Goal: Task Accomplishment & Management: Complete application form

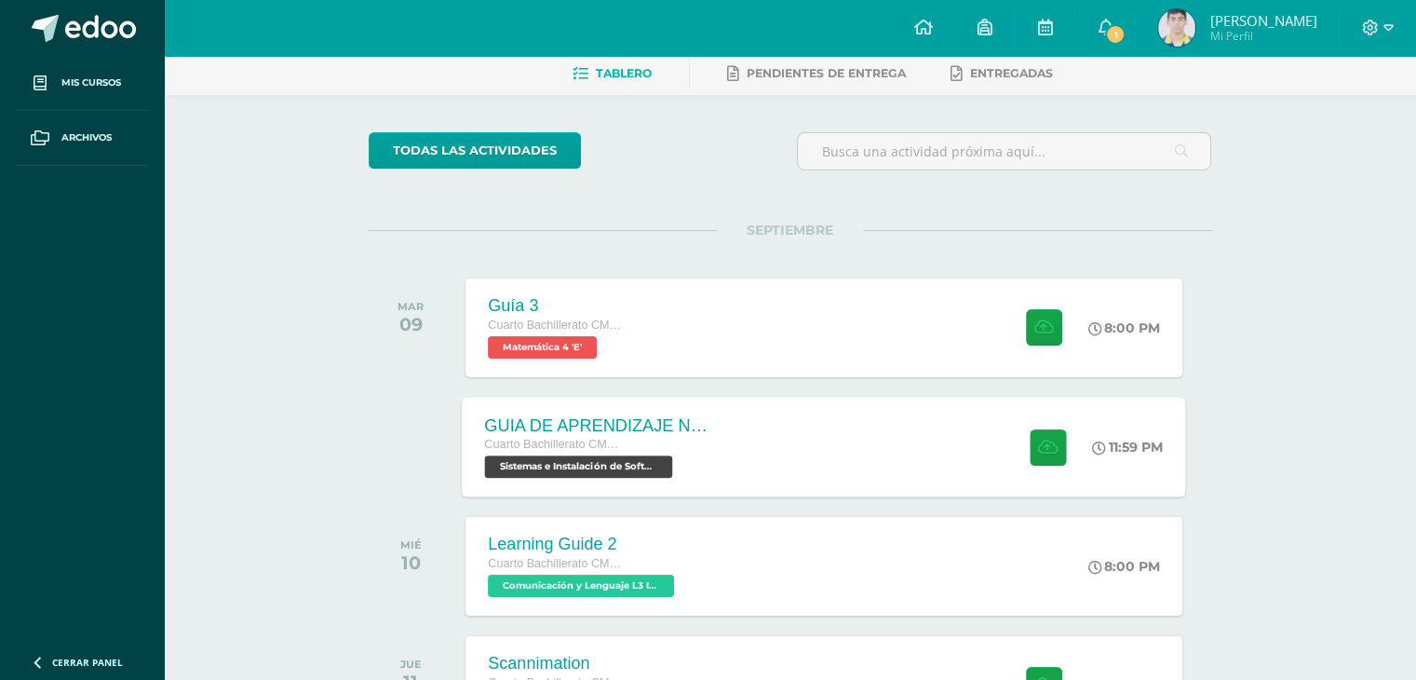
scroll to position [93, 0]
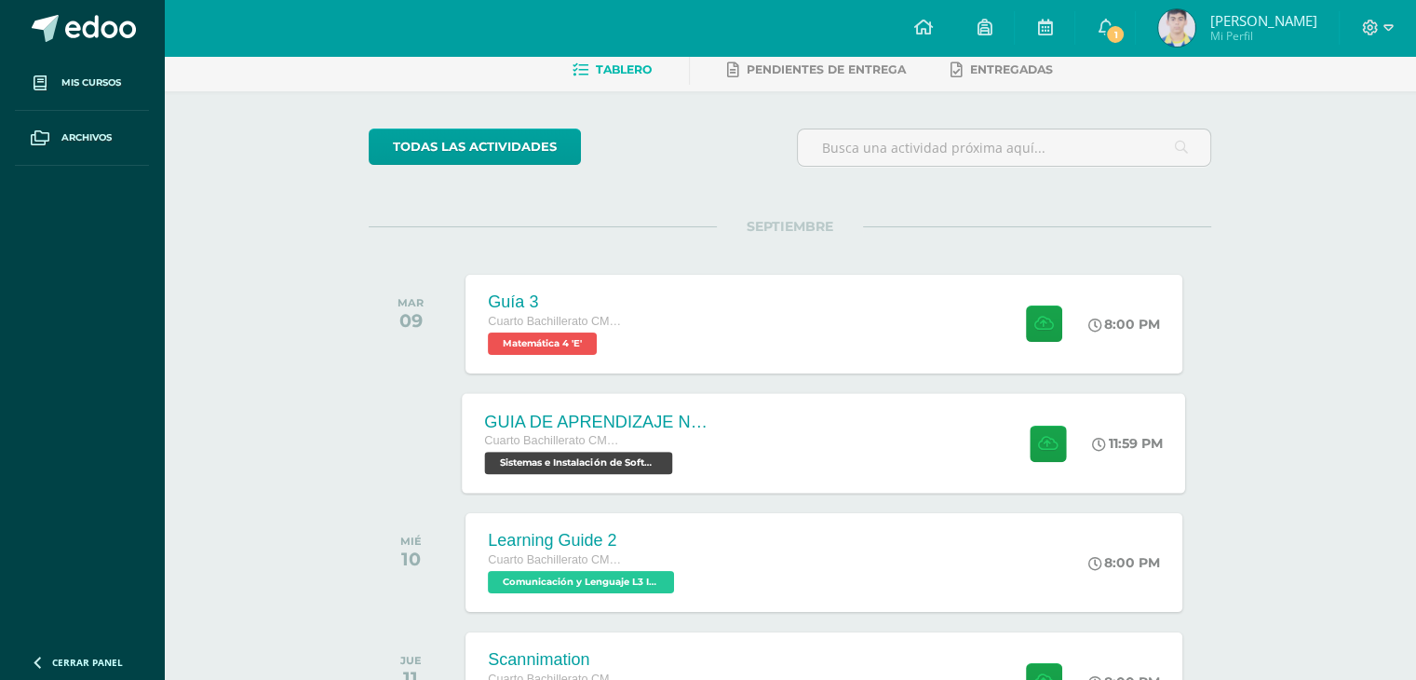
click at [804, 429] on div "GUIA DE APRENDIZAJE NO 3 / EJERCICIOS DE CICLOS EN PDF Cuarto Bachillerato CMP …" at bounding box center [824, 443] width 723 height 100
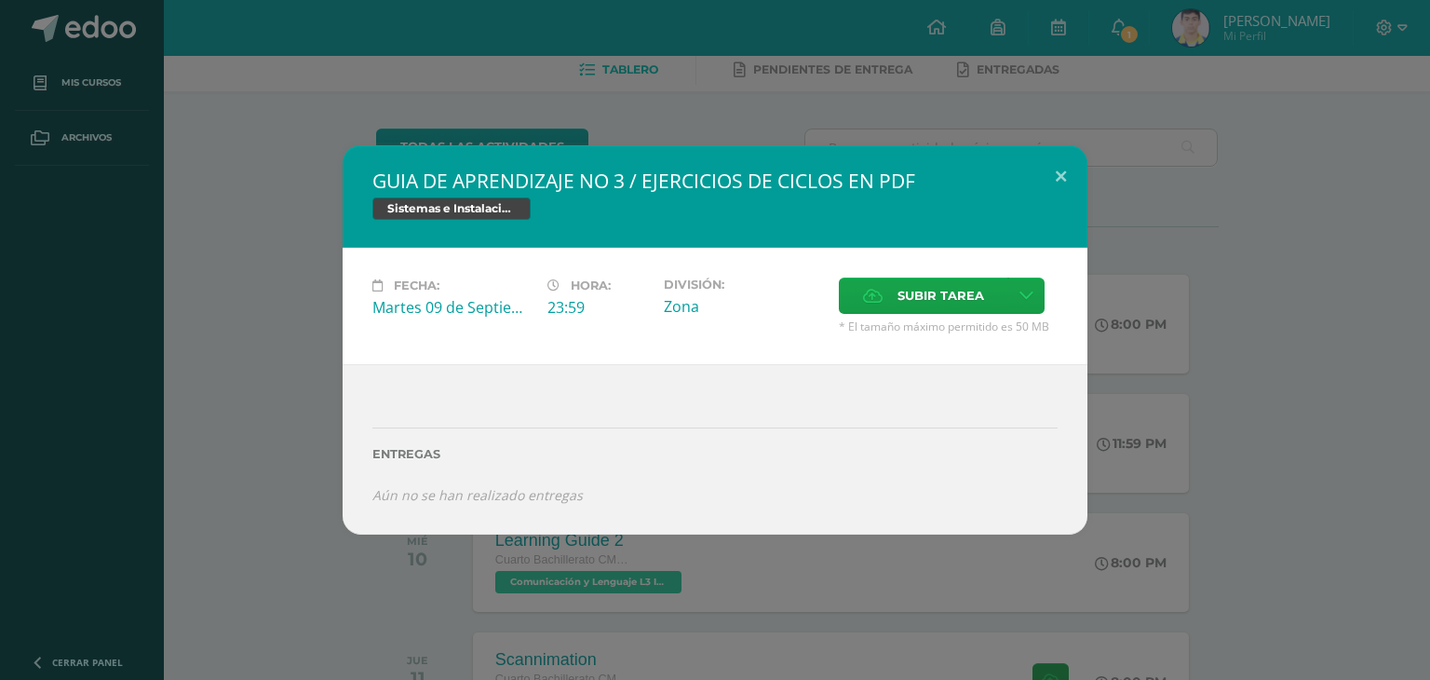
drag, startPoint x: 777, startPoint y: 114, endPoint x: 1151, endPoint y: 94, distance: 374.8
click at [778, 112] on div "GUIA DE APRENDIZAJE NO 3 / EJERCICIOS DE CICLOS EN PDF Sistemas e Instalación d…" at bounding box center [715, 340] width 1430 height 680
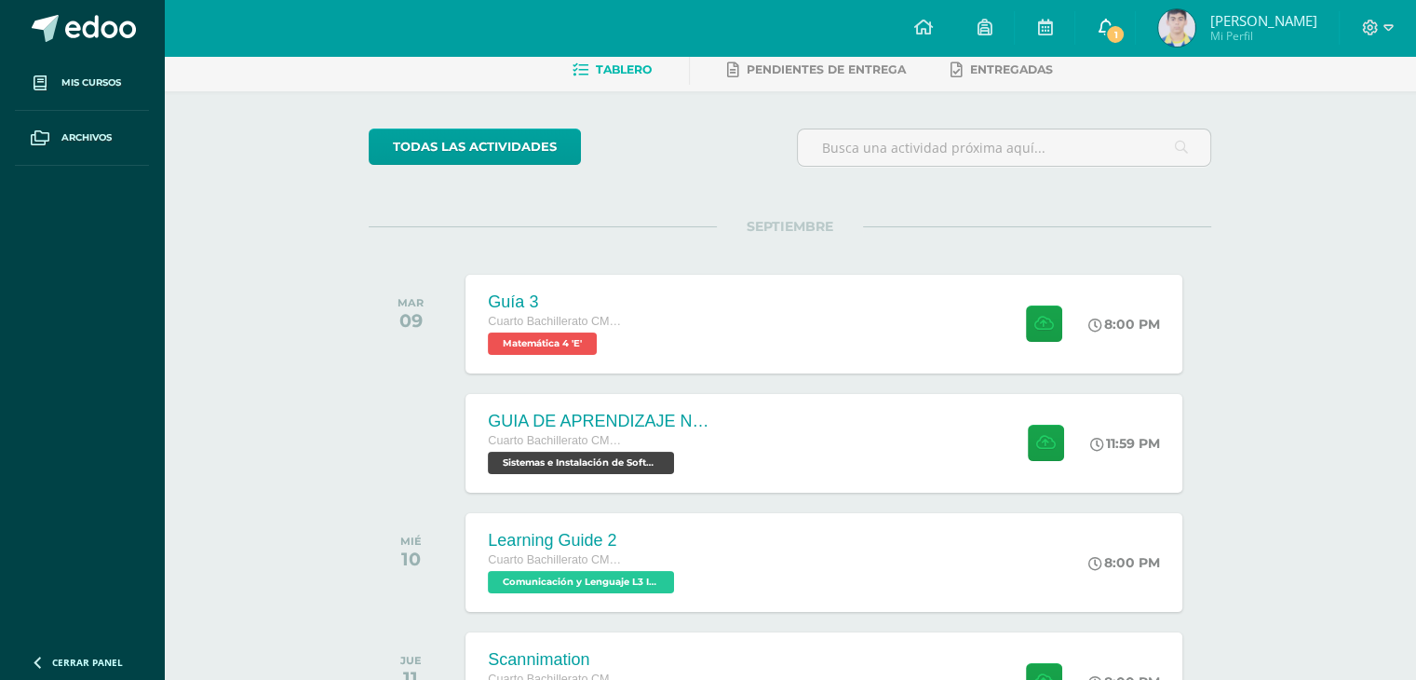
click at [1133, 39] on link "1" at bounding box center [1105, 28] width 60 height 56
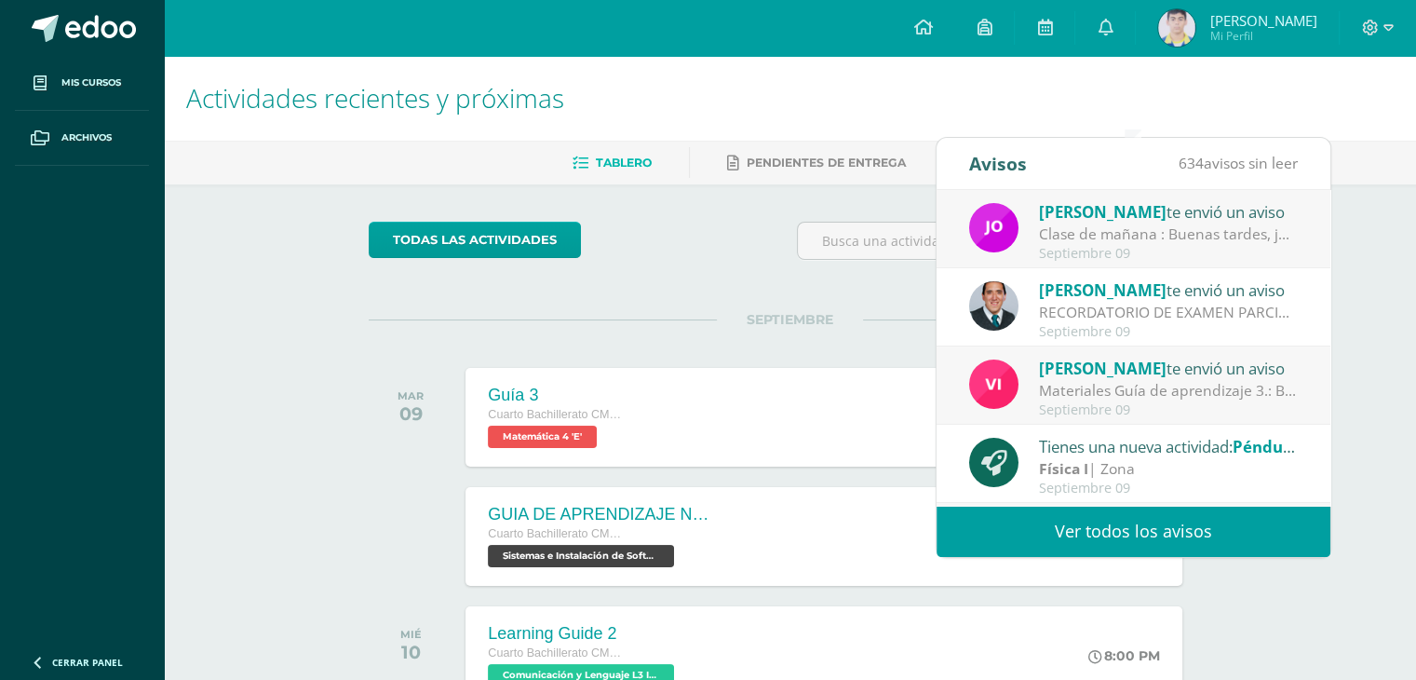
scroll to position [0, 0]
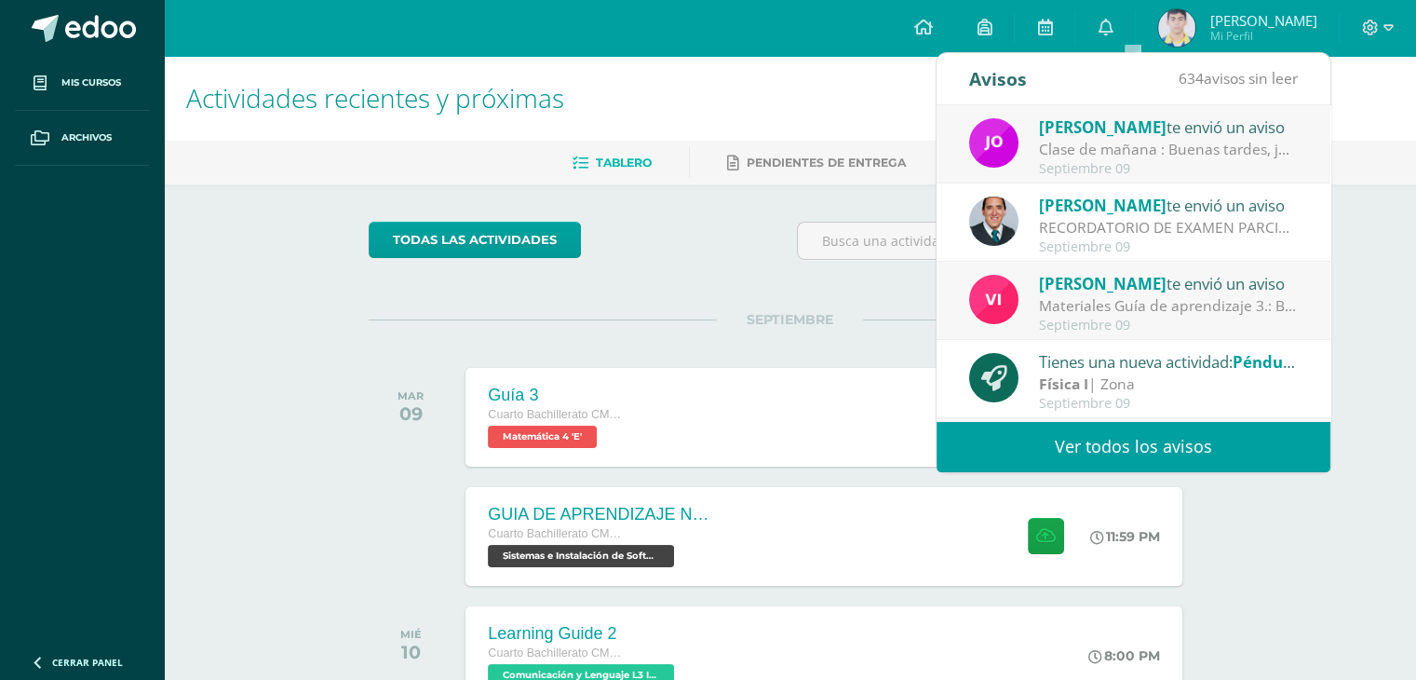
click at [1136, 449] on link "Ver todos los avisos" at bounding box center [1133, 446] width 394 height 51
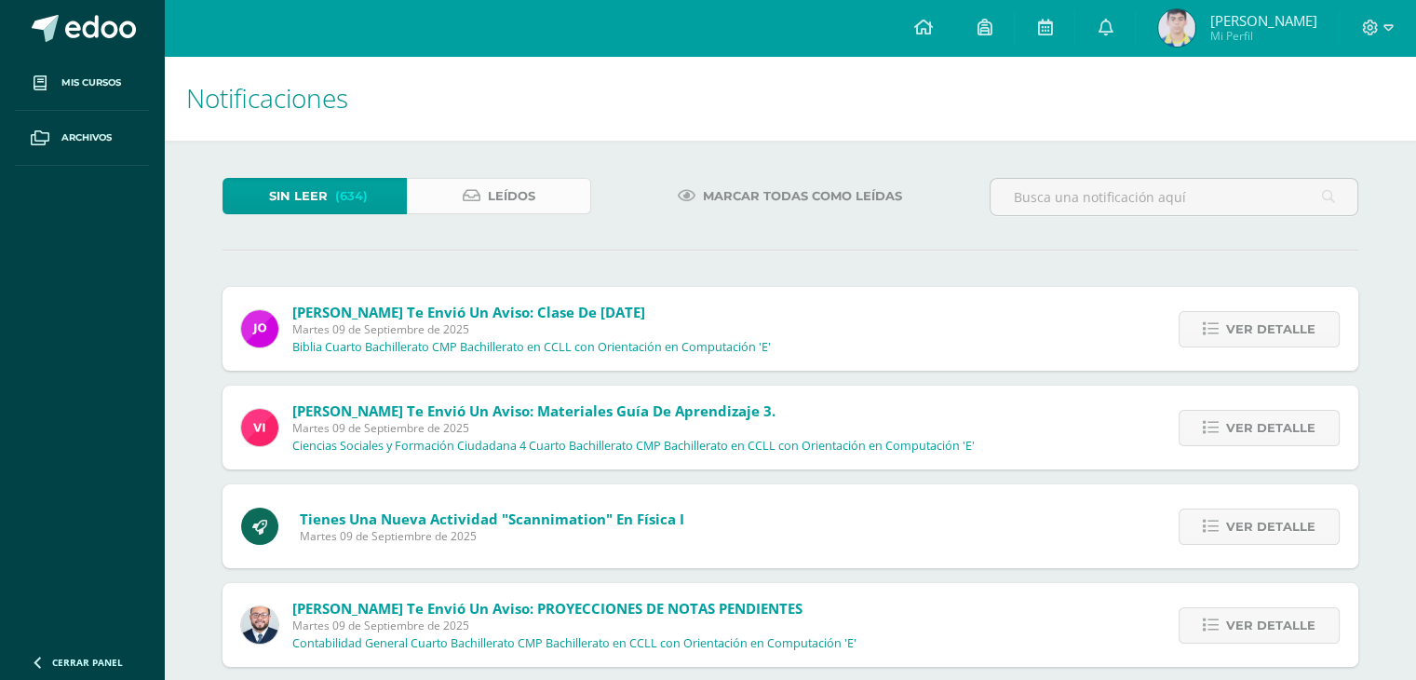
click at [535, 195] on link "Leídos" at bounding box center [499, 196] width 184 height 36
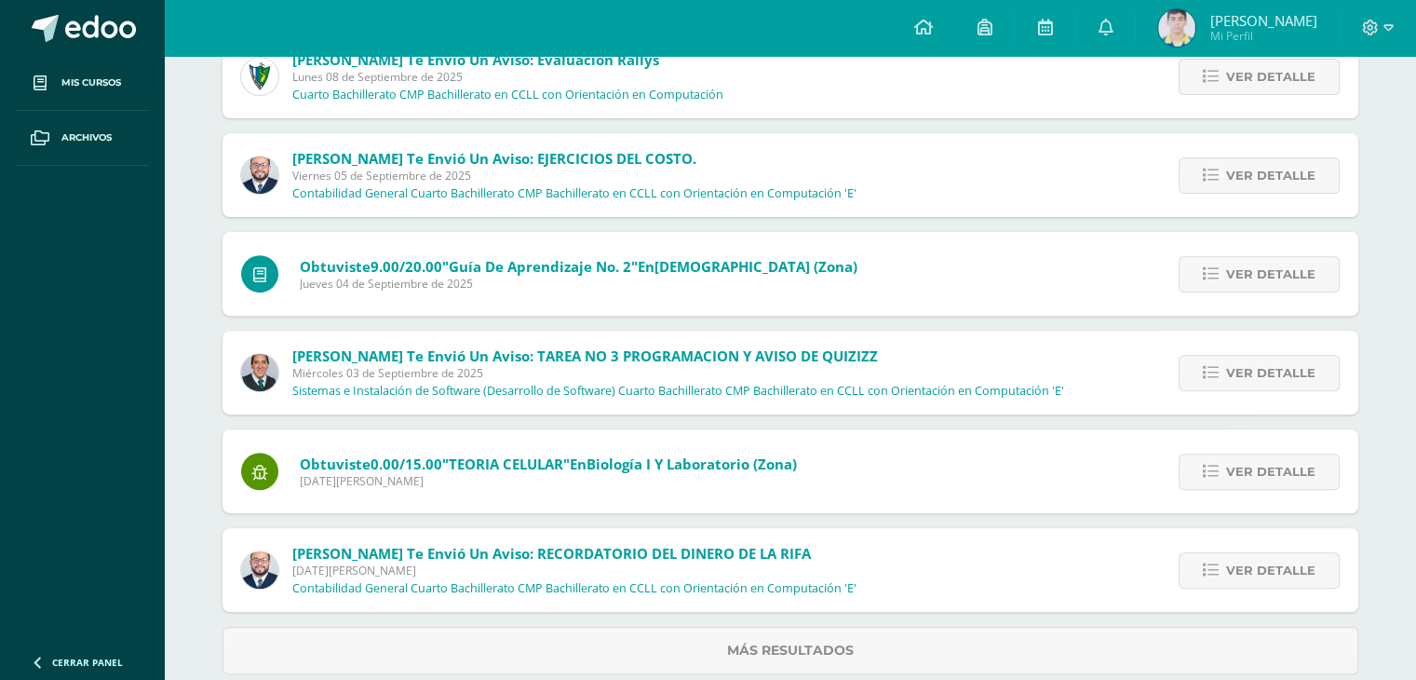
scroll to position [679, 0]
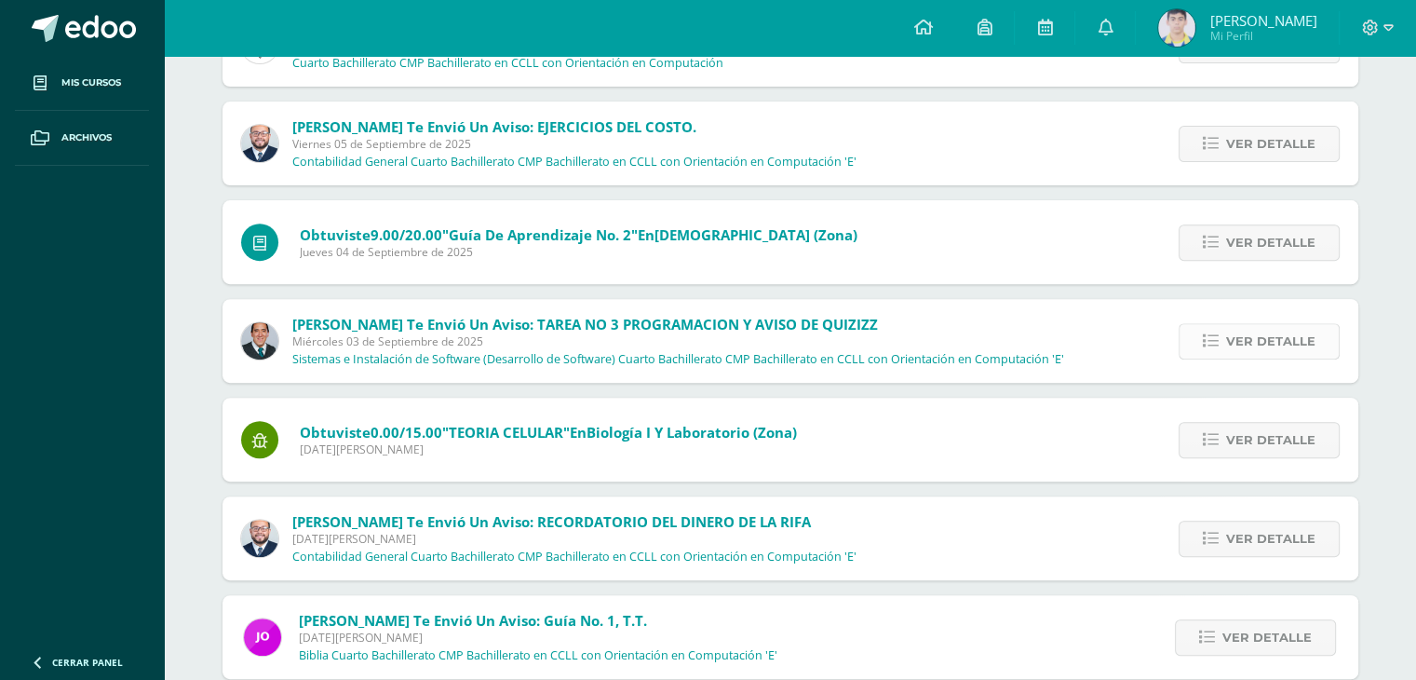
click at [1224, 329] on link "Ver detalle" at bounding box center [1258, 341] width 161 height 36
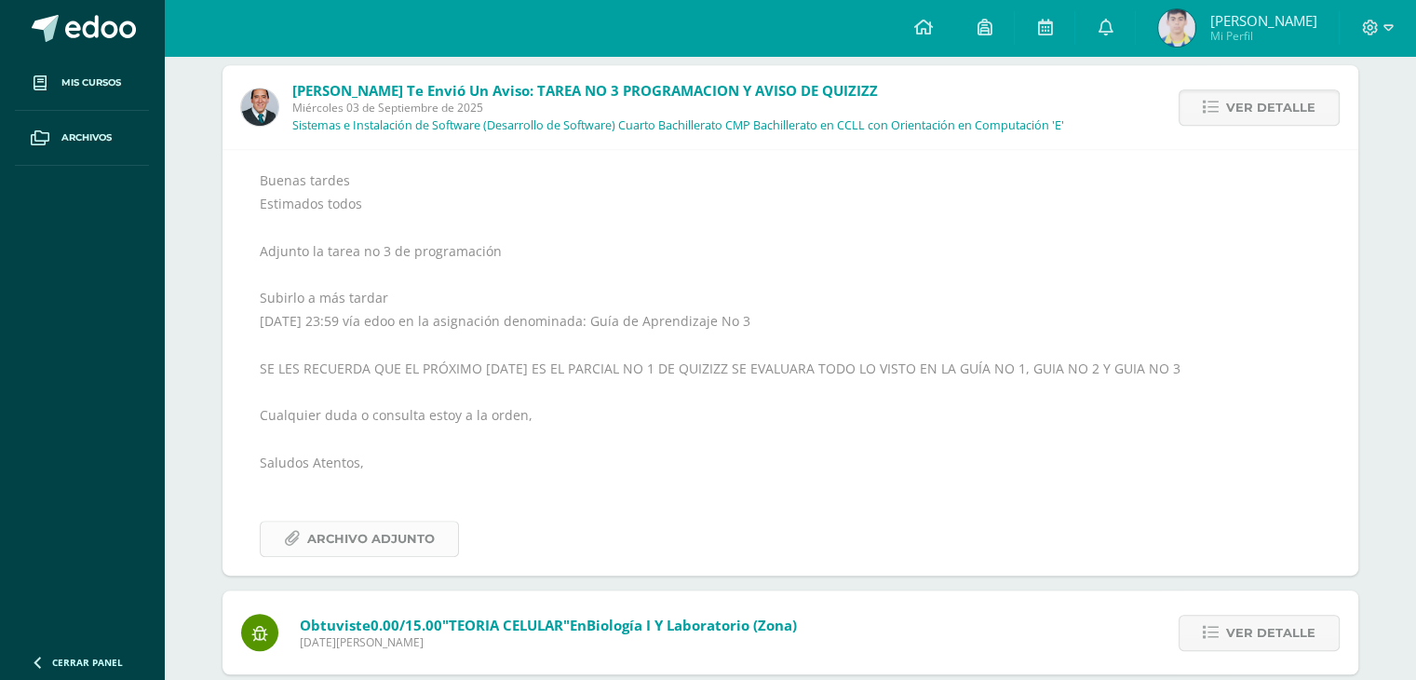
scroll to position [958, 0]
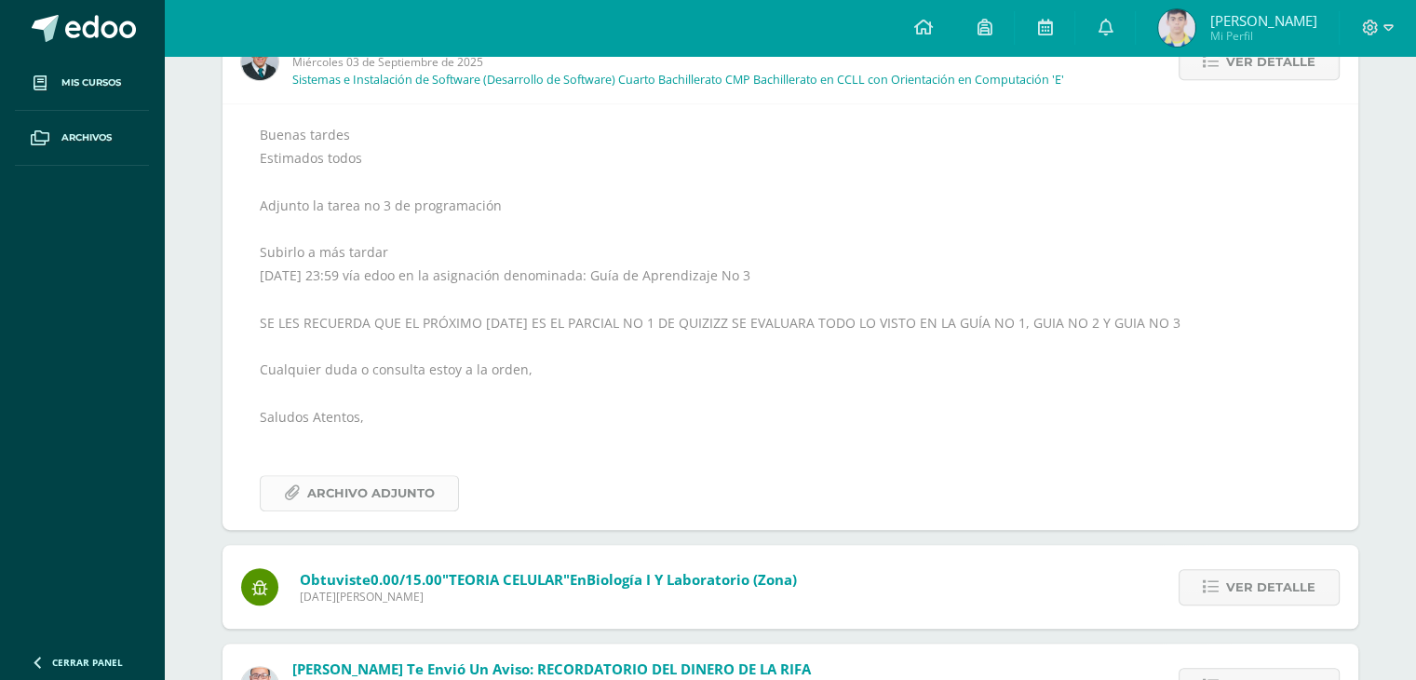
click at [402, 493] on span "Archivo Adjunto" at bounding box center [371, 493] width 128 height 34
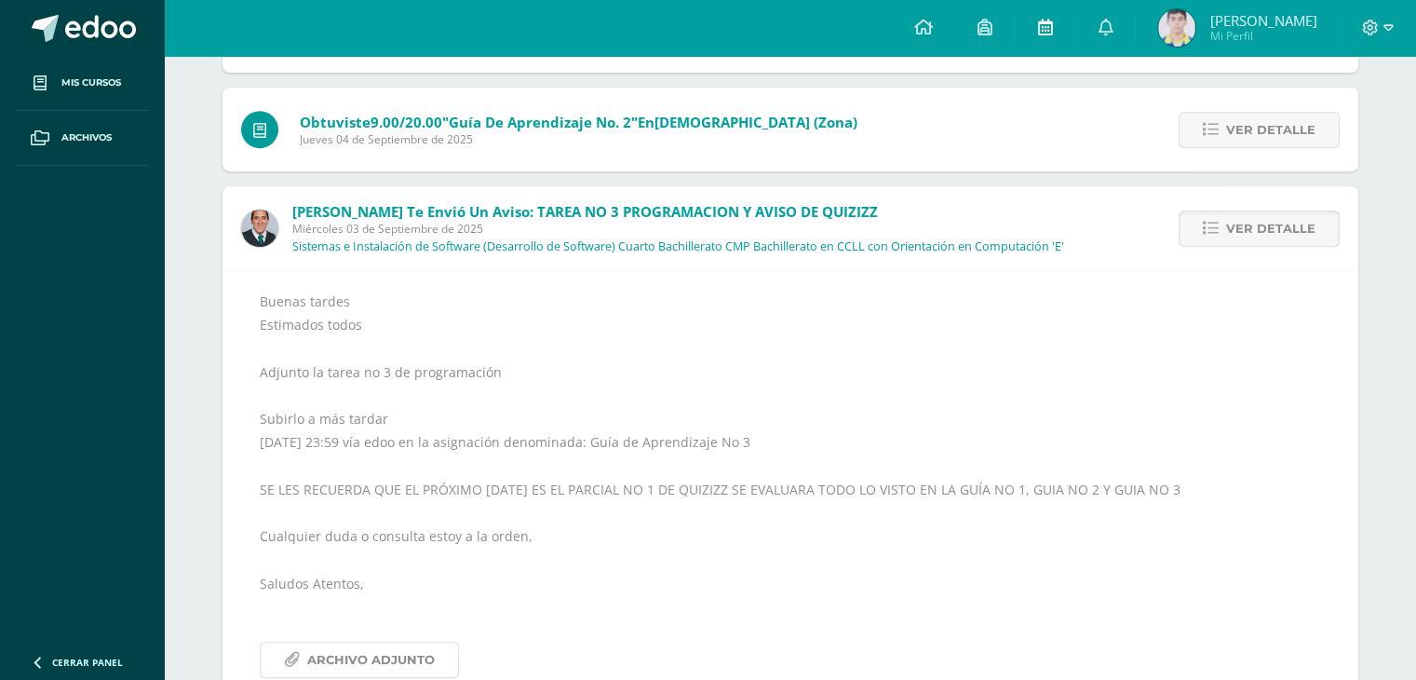
scroll to position [772, 0]
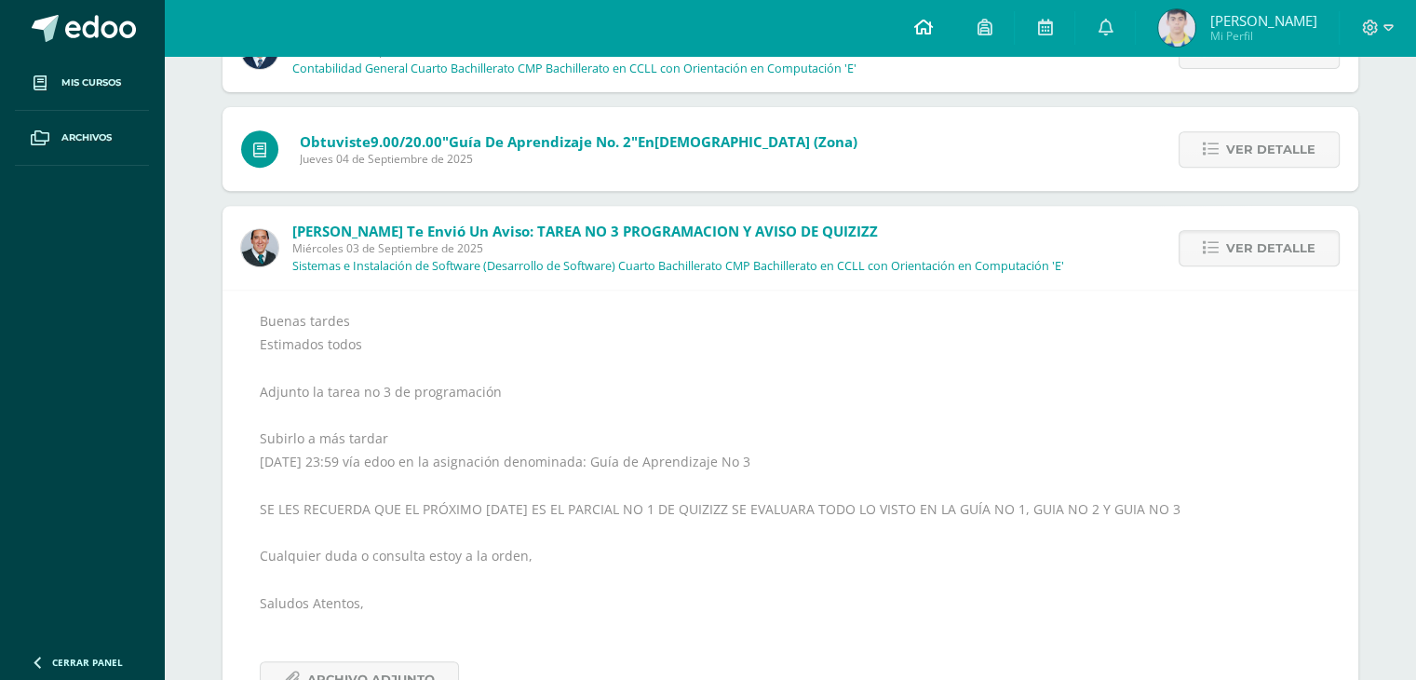
click at [954, 22] on link at bounding box center [922, 28] width 63 height 56
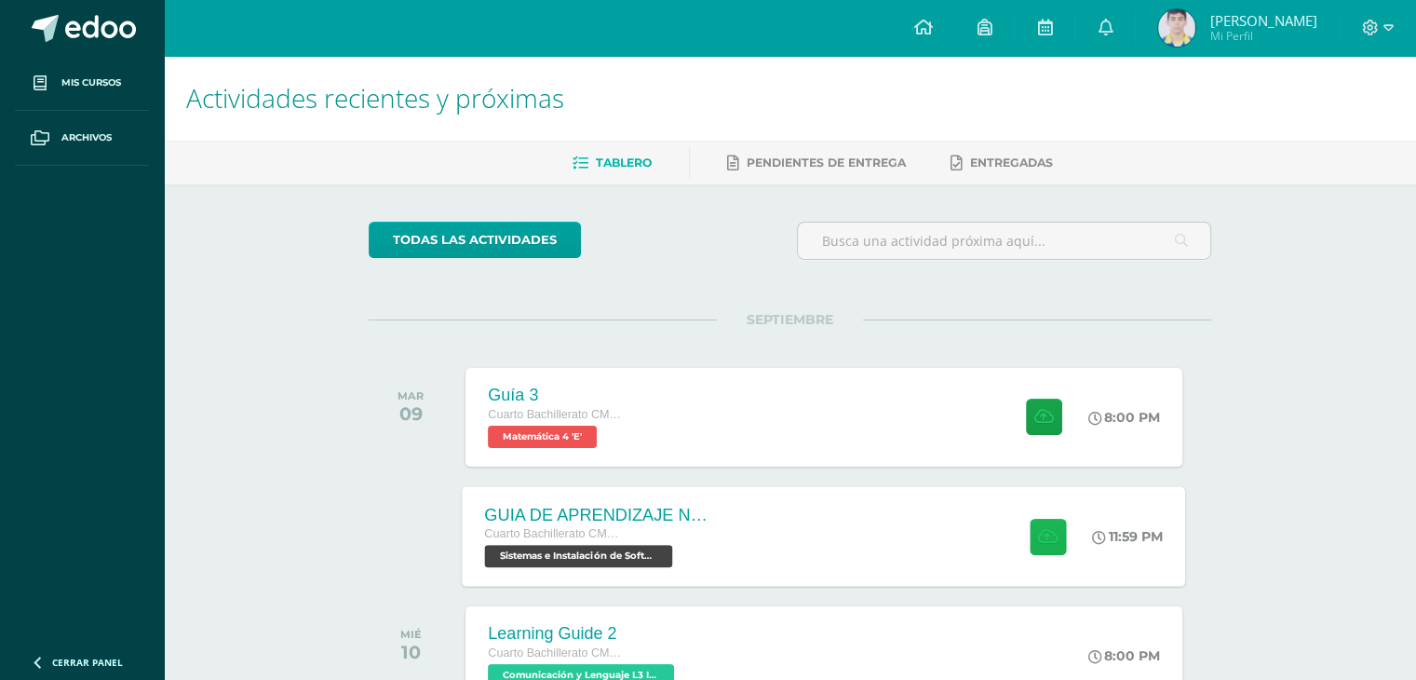
click at [1038, 534] on icon at bounding box center [1048, 536] width 20 height 16
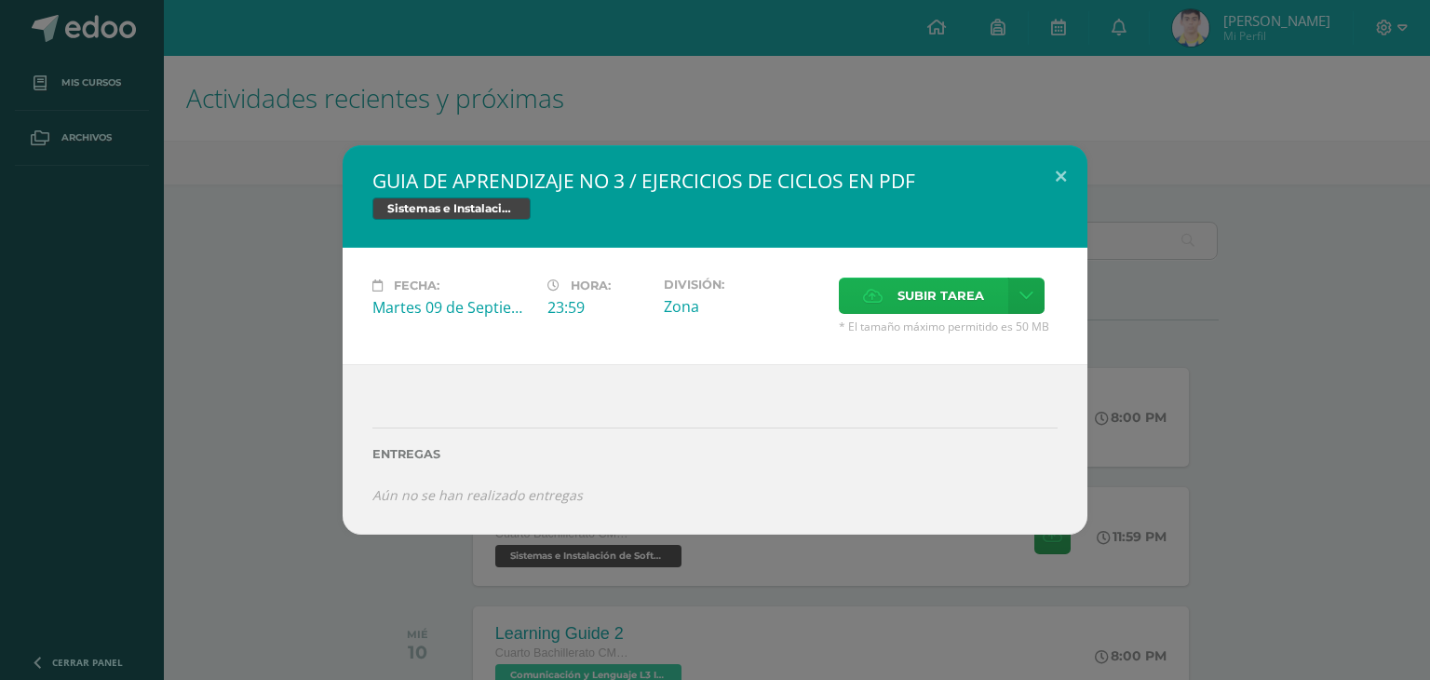
click at [946, 304] on span "Subir tarea" at bounding box center [940, 295] width 87 height 34
click at [0, 0] on input "Subir tarea" at bounding box center [0, 0] width 0 height 0
